Goal: Navigation & Orientation: Find specific page/section

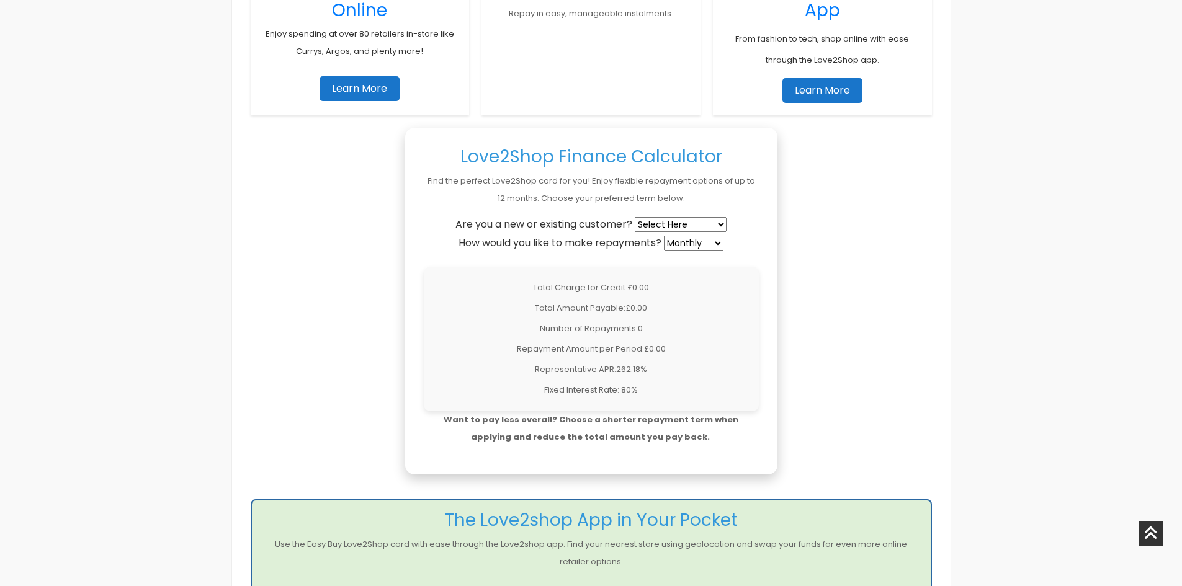
scroll to position [931, 0]
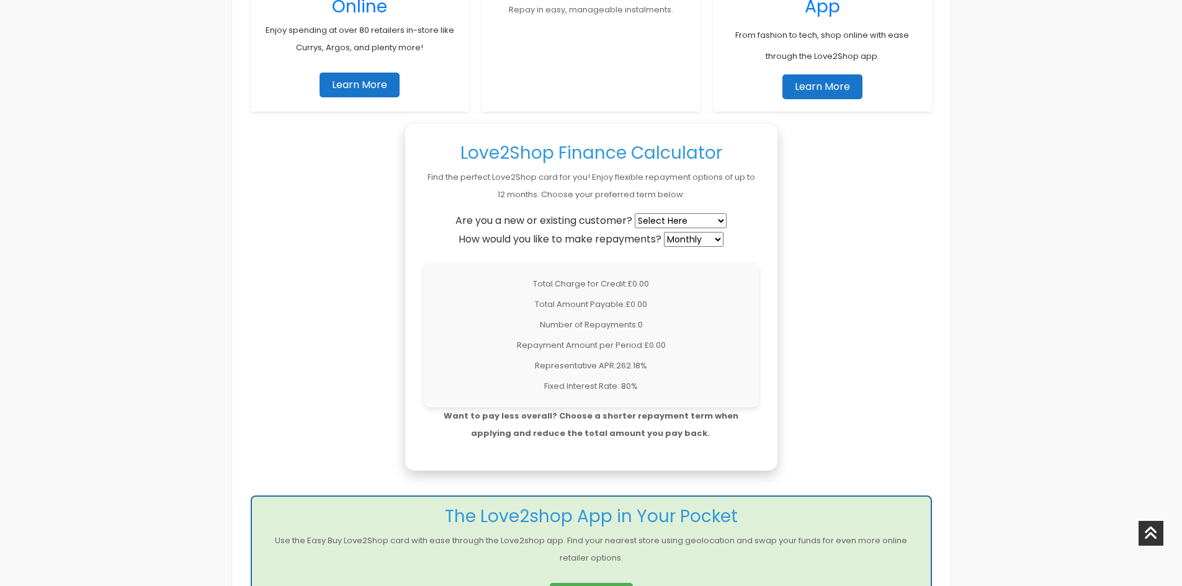
click at [671, 222] on select "Select Here New Customer Existing Customer" at bounding box center [681, 220] width 92 height 15
click at [686, 242] on select "Weekly Fortnightly 4-Weekly Monthly" at bounding box center [694, 239] width 60 height 15
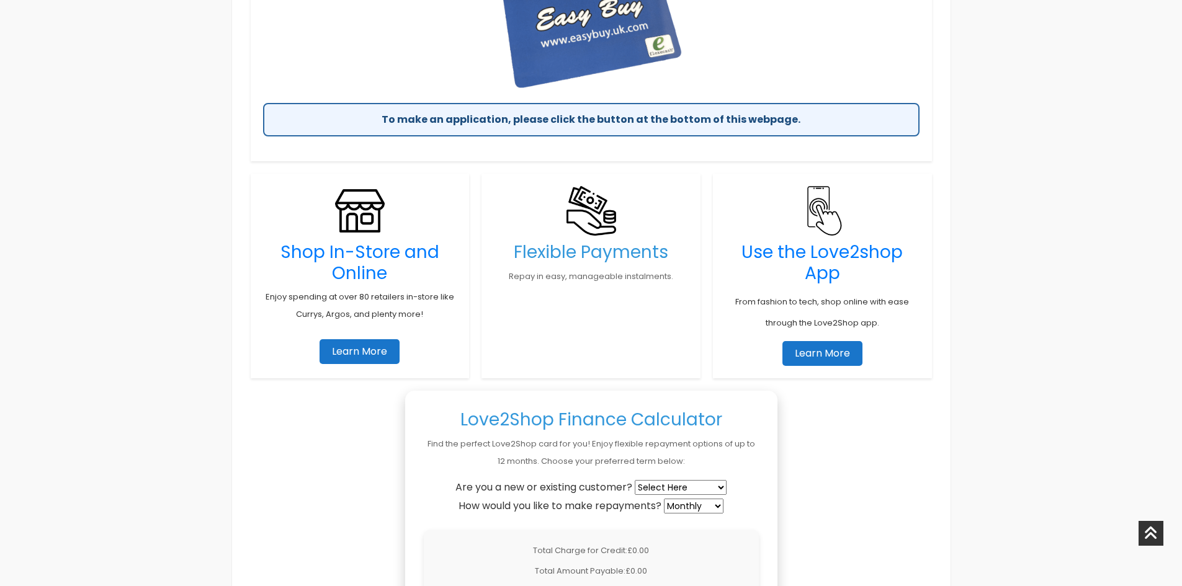
scroll to position [869, 0]
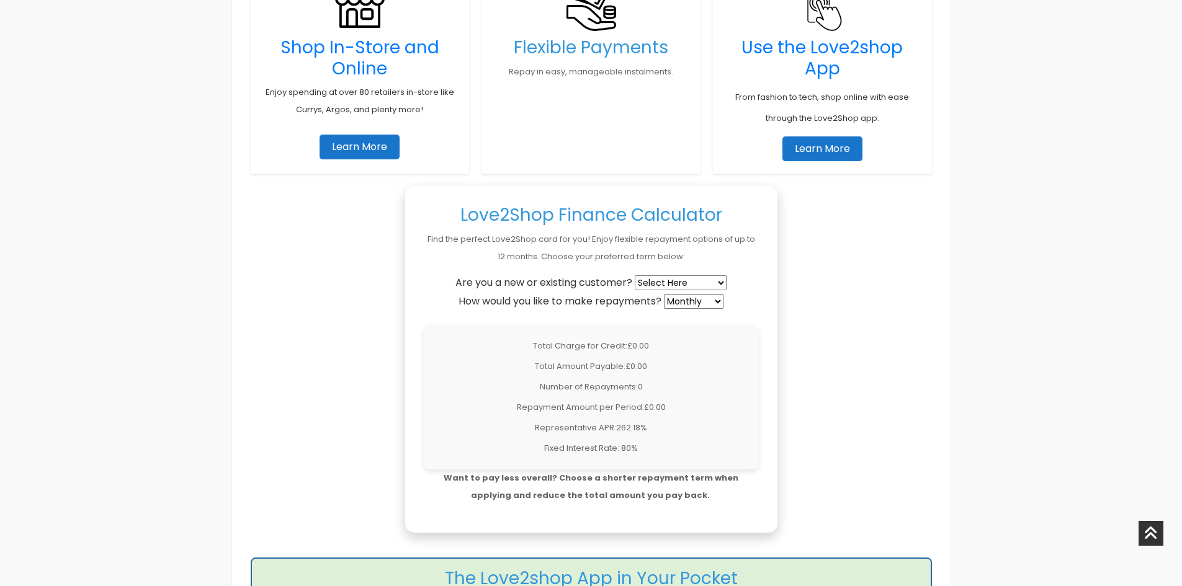
click at [643, 284] on select "Select Here New Customer Existing Customer" at bounding box center [681, 283] width 92 height 15
click at [643, 285] on select "Select Here New Customer Existing Customer" at bounding box center [681, 283] width 92 height 15
select select "new"
click at [636, 276] on select "Select Here New Customer Existing Customer" at bounding box center [681, 283] width 92 height 15
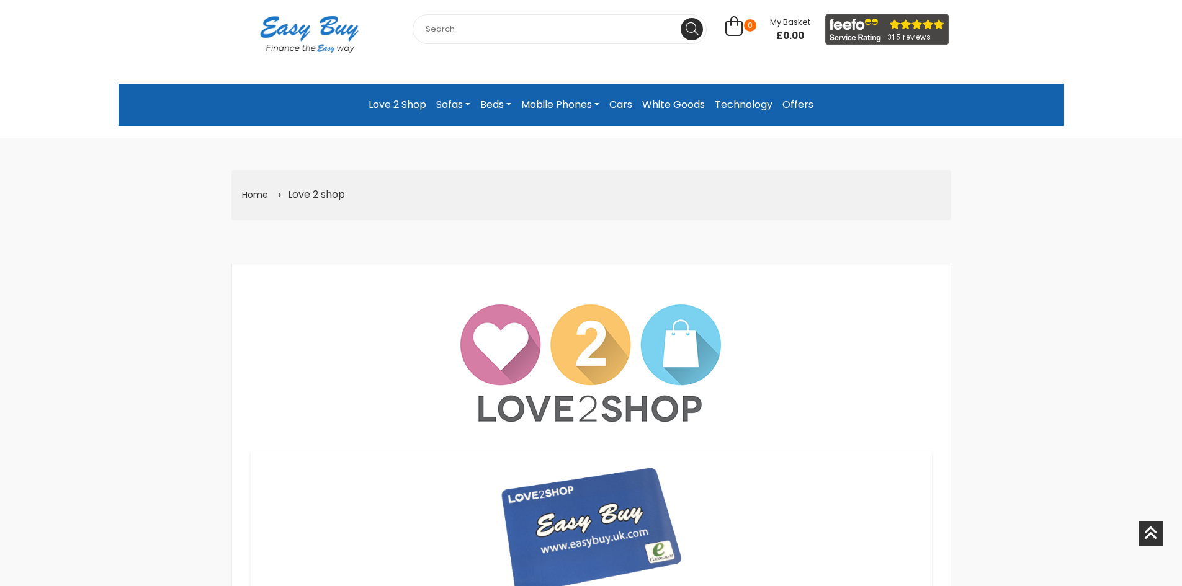
scroll to position [0, 0]
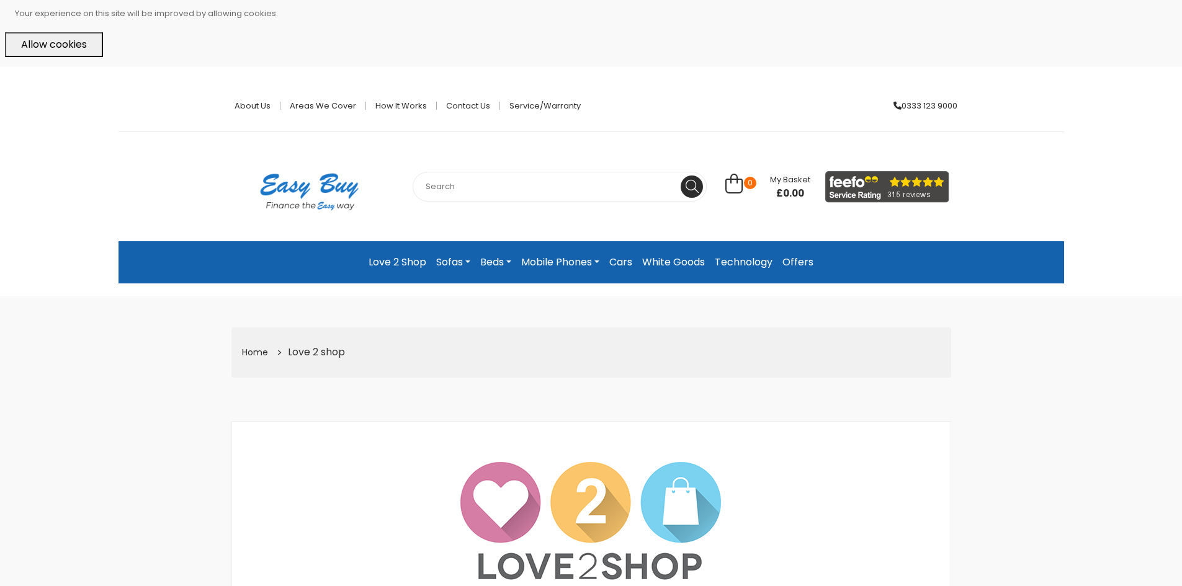
click at [617, 255] on link "Cars" at bounding box center [620, 262] width 33 height 22
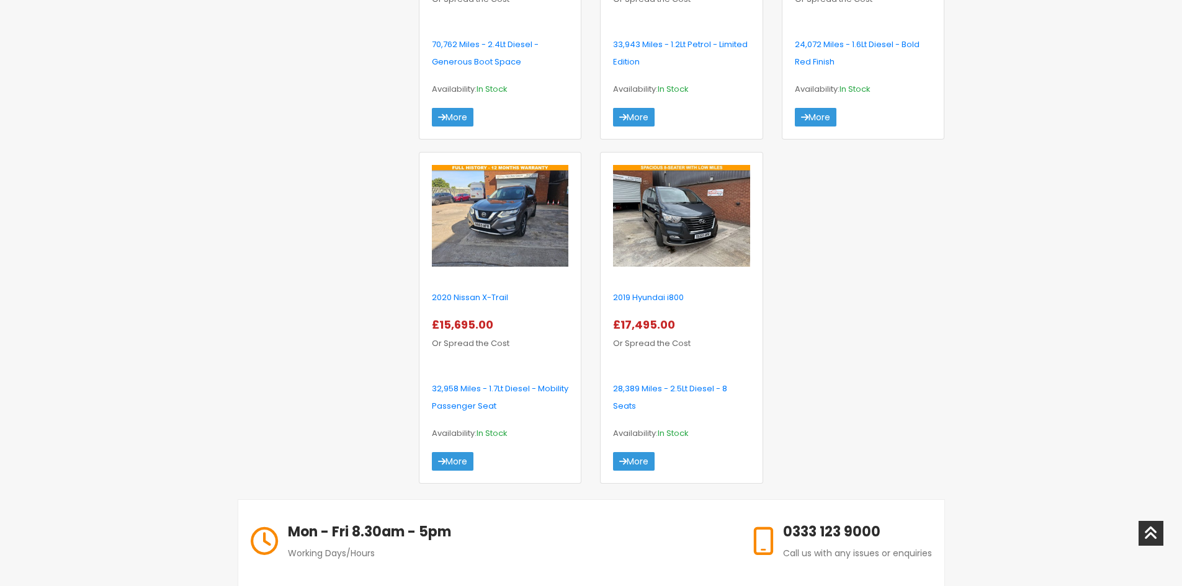
scroll to position [931, 0]
